Goal: Task Accomplishment & Management: Use online tool/utility

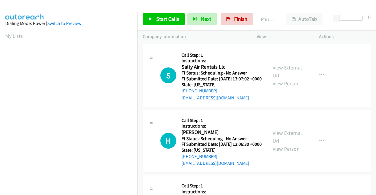
click at [288, 73] on link "View External Url" at bounding box center [287, 71] width 29 height 15
click at [282, 143] on link "View External Url" at bounding box center [287, 137] width 29 height 15
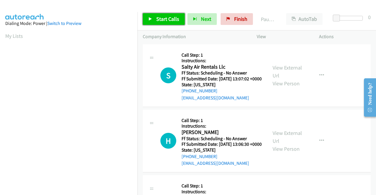
click at [168, 16] on span "Start Calls" at bounding box center [167, 19] width 23 height 7
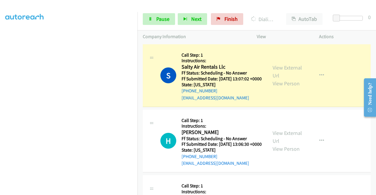
scroll to position [134, 0]
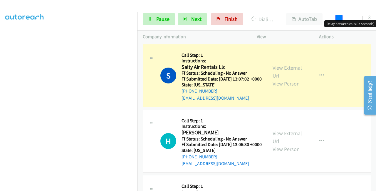
click at [340, 17] on span at bounding box center [339, 18] width 7 height 7
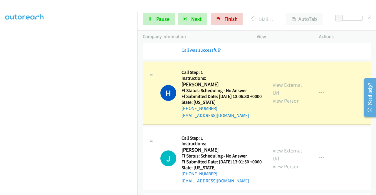
scroll to position [88, 0]
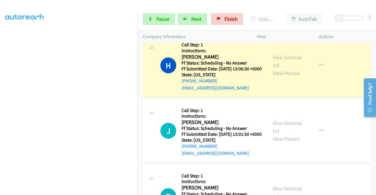
click at [287, 141] on div "View External Url View Person" at bounding box center [288, 131] width 31 height 24
click at [288, 135] on link "View External Url" at bounding box center [287, 127] width 29 height 15
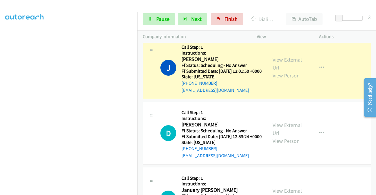
scroll to position [176, 0]
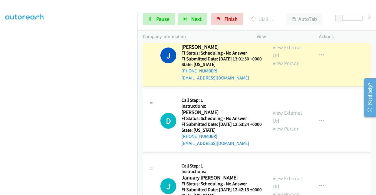
click at [281, 124] on link "View External Url" at bounding box center [287, 117] width 29 height 15
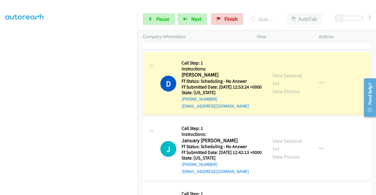
scroll to position [235, 0]
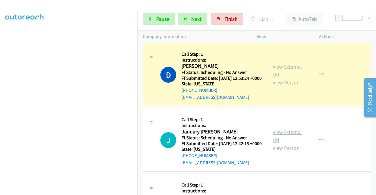
click at [276, 144] on link "View External Url" at bounding box center [287, 136] width 29 height 15
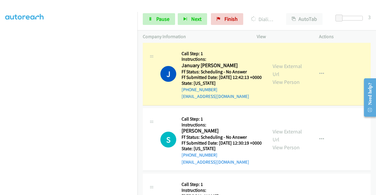
scroll to position [323, 0]
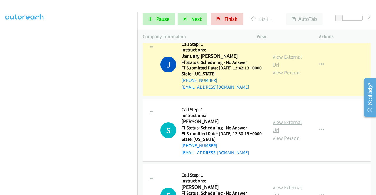
click at [277, 134] on link "View External Url" at bounding box center [287, 126] width 29 height 15
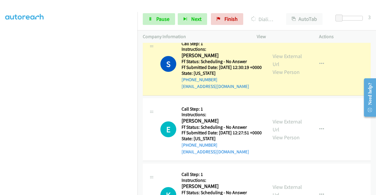
scroll to position [411, 0]
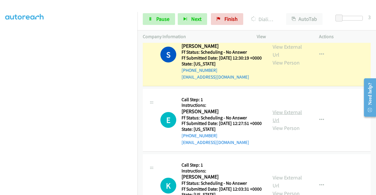
click at [289, 124] on link "View External Url" at bounding box center [287, 116] width 29 height 15
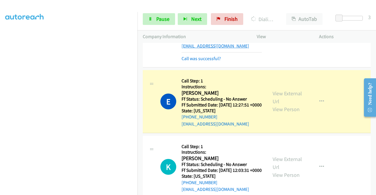
scroll to position [470, 0]
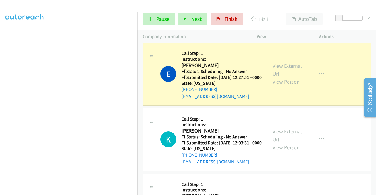
click at [280, 143] on link "View External Url" at bounding box center [287, 135] width 29 height 15
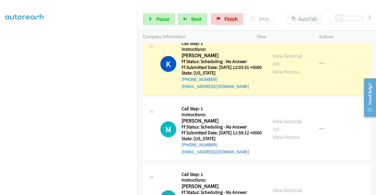
scroll to position [588, 0]
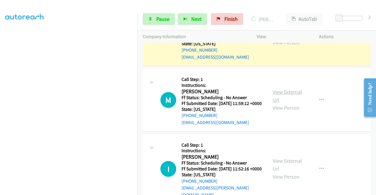
click at [273, 103] on link "View External Url" at bounding box center [287, 96] width 29 height 15
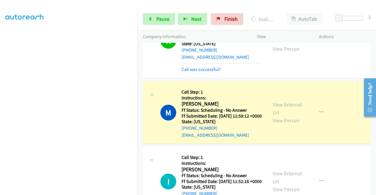
scroll to position [676, 0]
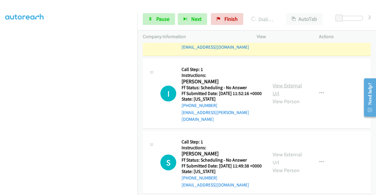
click at [288, 97] on link "View External Url" at bounding box center [287, 89] width 29 height 15
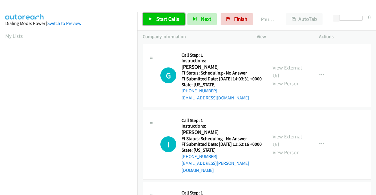
click at [159, 19] on span "Start Calls" at bounding box center [167, 19] width 23 height 7
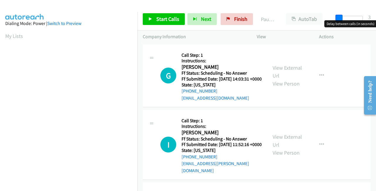
click at [339, 18] on span at bounding box center [339, 18] width 7 height 7
drag, startPoint x: 339, startPoint y: 18, endPoint x: 331, endPoint y: 18, distance: 7.6
click at [331, 18] on div at bounding box center [350, 20] width 38 height 9
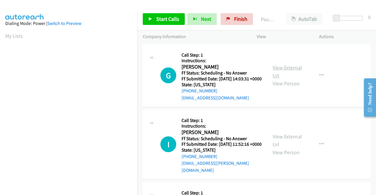
click at [283, 68] on link "View External Url" at bounding box center [287, 71] width 29 height 15
click at [170, 17] on span "Start Calls" at bounding box center [167, 19] width 23 height 7
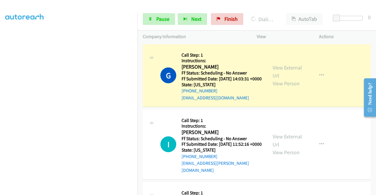
scroll to position [29, 0]
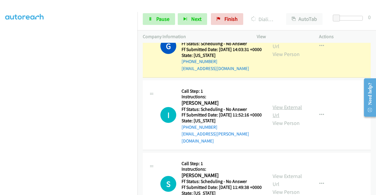
click at [273, 111] on link "View External Url" at bounding box center [287, 111] width 29 height 15
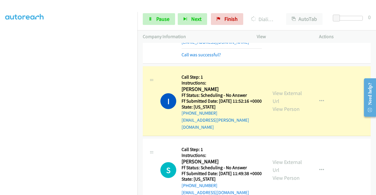
scroll to position [65, 0]
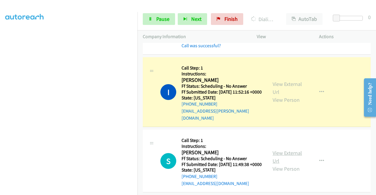
click at [277, 161] on link "View External Url" at bounding box center [287, 157] width 29 height 15
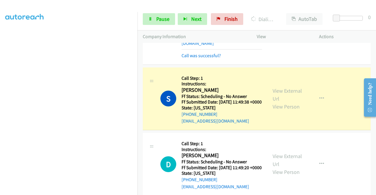
scroll to position [153, 0]
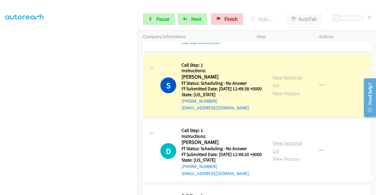
click at [274, 155] on link "View External Url" at bounding box center [287, 147] width 29 height 15
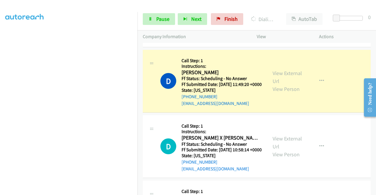
scroll to position [241, 0]
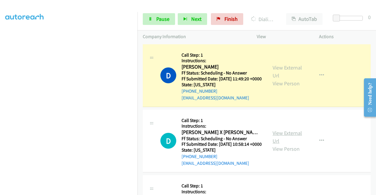
click at [287, 145] on link "View External Url" at bounding box center [287, 137] width 29 height 15
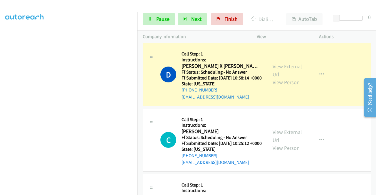
scroll to position [329, 0]
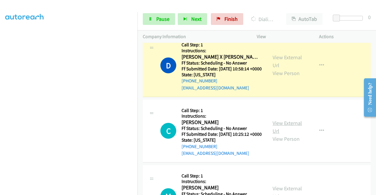
click at [275, 135] on link "View External Url" at bounding box center [287, 127] width 29 height 15
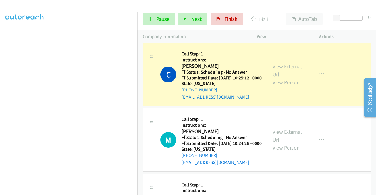
scroll to position [418, 0]
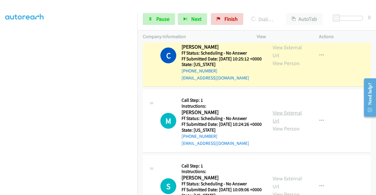
click at [275, 124] on link "View External Url" at bounding box center [287, 117] width 29 height 15
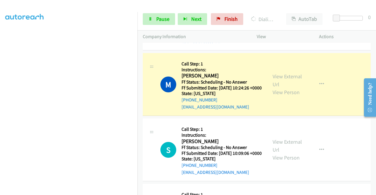
scroll to position [476, 0]
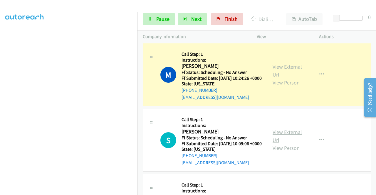
click at [287, 144] on link "View External Url" at bounding box center [287, 136] width 29 height 15
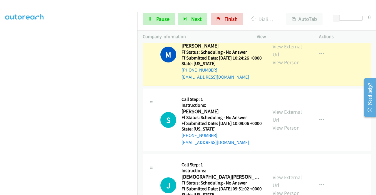
scroll to position [506, 0]
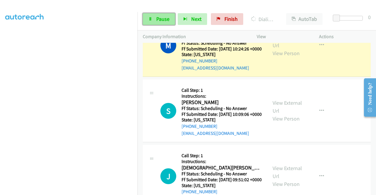
click at [171, 24] on link "Pause" at bounding box center [159, 19] width 32 height 12
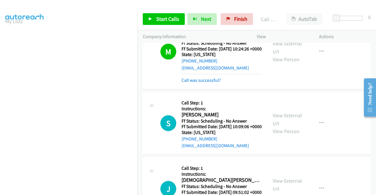
scroll to position [0, 0]
click at [151, 22] on link "Start Calls" at bounding box center [164, 19] width 42 height 12
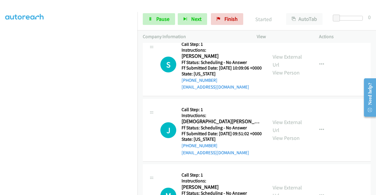
scroll to position [134, 0]
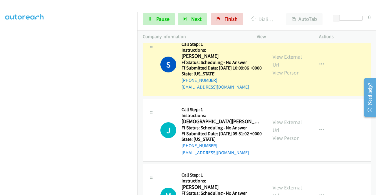
click at [286, 142] on div "View External Url View Person" at bounding box center [288, 130] width 31 height 24
click at [287, 134] on link "View External Url" at bounding box center [287, 126] width 29 height 15
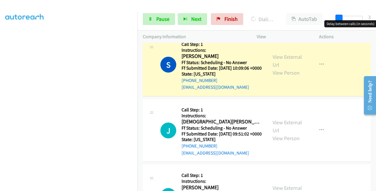
click at [340, 18] on span at bounding box center [339, 18] width 7 height 7
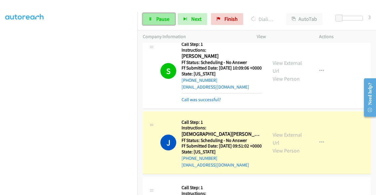
click at [165, 19] on span "Pause" at bounding box center [162, 19] width 13 height 7
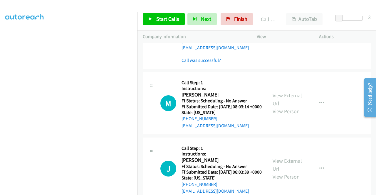
scroll to position [0, 0]
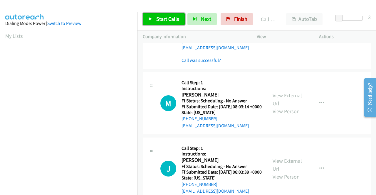
click at [146, 24] on link "Start Calls" at bounding box center [164, 19] width 42 height 12
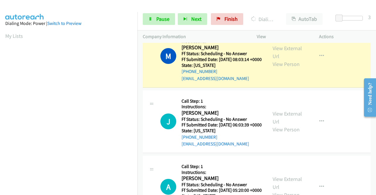
scroll to position [741, 0]
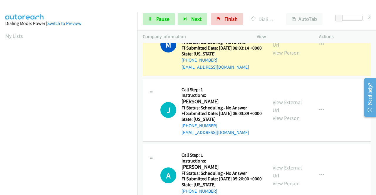
click at [283, 48] on link "View External Url" at bounding box center [287, 41] width 29 height 15
click at [283, 114] on link "View External Url" at bounding box center [287, 106] width 29 height 15
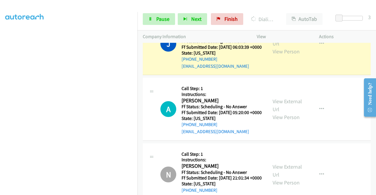
scroll to position [829, 0]
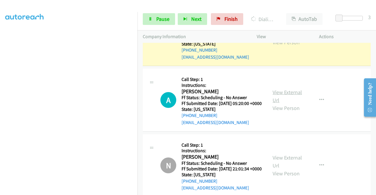
click at [289, 104] on link "View External Url" at bounding box center [287, 96] width 29 height 15
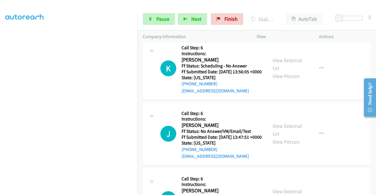
scroll to position [1476, 0]
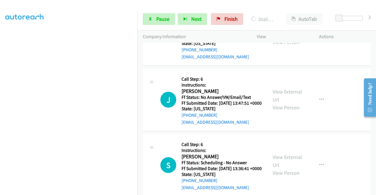
click at [277, 38] on link "View External Url" at bounding box center [287, 30] width 29 height 15
click at [160, 21] on span "Pause" at bounding box center [162, 19] width 13 height 7
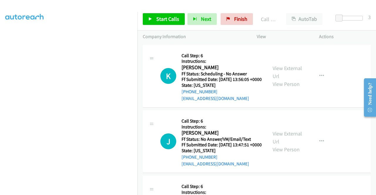
scroll to position [0, 0]
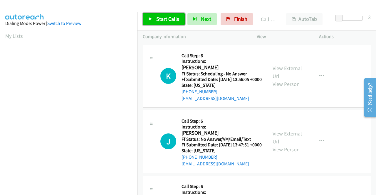
click at [161, 19] on span "Start Calls" at bounding box center [167, 19] width 23 height 7
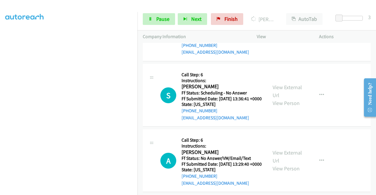
scroll to position [1606, 0]
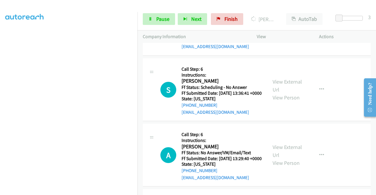
click at [275, 28] on link "View External Url" at bounding box center [287, 20] width 29 height 15
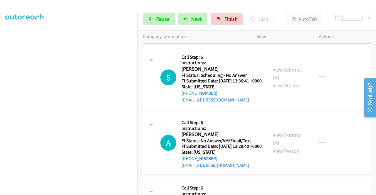
scroll to position [1664, 0]
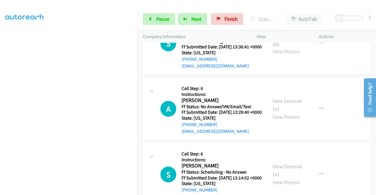
click at [275, 47] on link "View External Url" at bounding box center [287, 39] width 29 height 15
click at [164, 21] on span "Pause" at bounding box center [162, 19] width 13 height 7
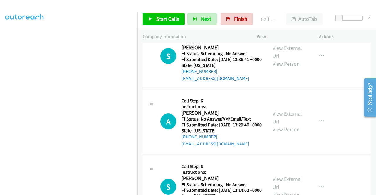
scroll to position [0, 0]
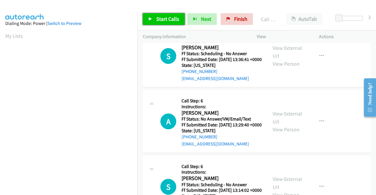
click at [157, 21] on span "Start Calls" at bounding box center [167, 19] width 23 height 7
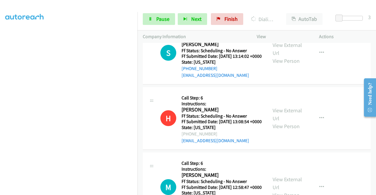
scroll to position [1753, 0]
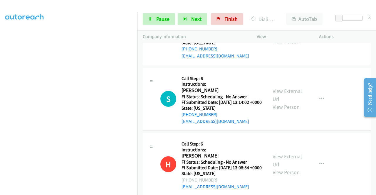
click at [292, 37] on link "View External Url" at bounding box center [287, 29] width 29 height 15
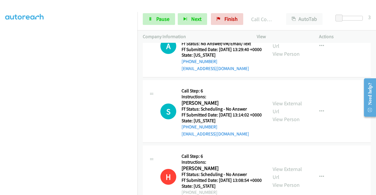
click at [158, 13] on div "Start Calls Pause Next Finish Call Completed AutoTab AutoTab 3" at bounding box center [257, 19] width 239 height 23
click at [159, 14] on link "Pause" at bounding box center [159, 19] width 32 height 12
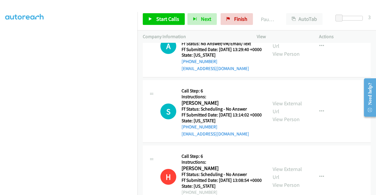
scroll to position [0, 0]
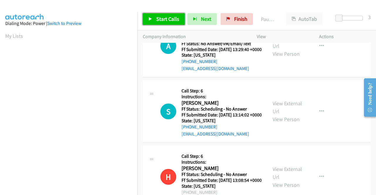
click at [151, 24] on link "Start Calls" at bounding box center [164, 19] width 42 height 12
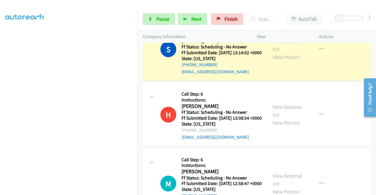
scroll to position [1841, 0]
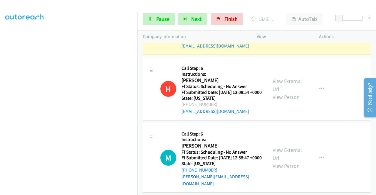
click at [288, 27] on link "View External Url" at bounding box center [287, 19] width 29 height 15
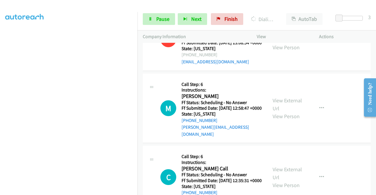
scroll to position [1900, 0]
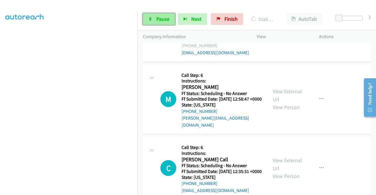
click at [162, 19] on span "Pause" at bounding box center [162, 19] width 13 height 7
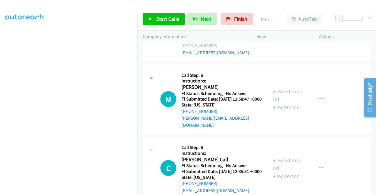
scroll to position [134, 0]
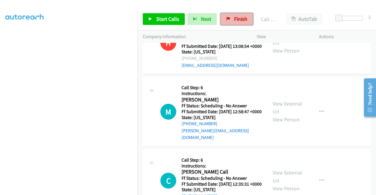
click at [238, 22] on span "Finish" at bounding box center [240, 19] width 13 height 7
click at [237, 21] on span "Finish" at bounding box center [240, 19] width 13 height 7
drag, startPoint x: 243, startPoint y: 20, endPoint x: 242, endPoint y: 32, distance: 12.5
click at [243, 20] on span "Finish" at bounding box center [240, 19] width 13 height 7
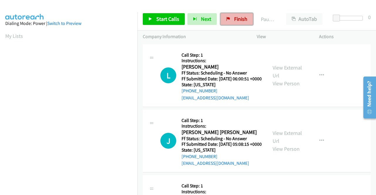
click at [238, 19] on span "Finish" at bounding box center [240, 19] width 13 height 7
drag, startPoint x: 240, startPoint y: 21, endPoint x: 245, endPoint y: 29, distance: 8.8
click at [240, 21] on span "Finish" at bounding box center [240, 19] width 13 height 7
click at [245, 28] on div "Start Calls Pause Next Finish Paused AutoTab AutoTab 0" at bounding box center [257, 19] width 239 height 23
